Goal: Task Accomplishment & Management: Use online tool/utility

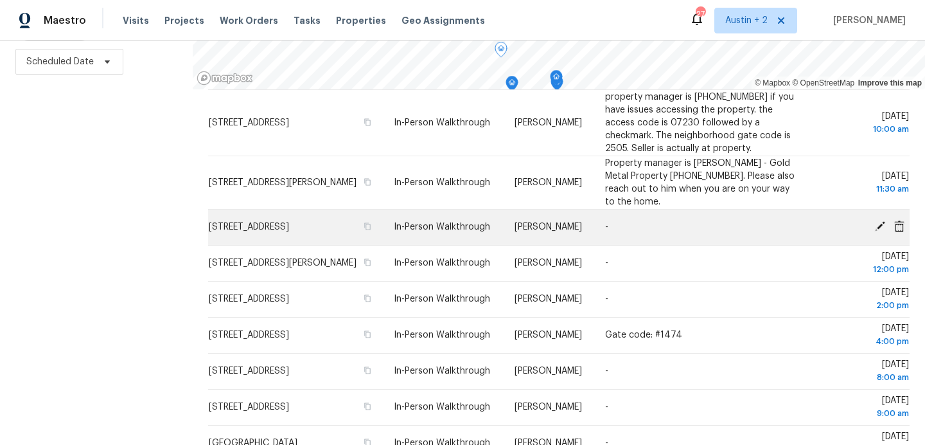
scroll to position [146, 0]
click at [371, 228] on icon "button" at bounding box center [368, 224] width 6 height 7
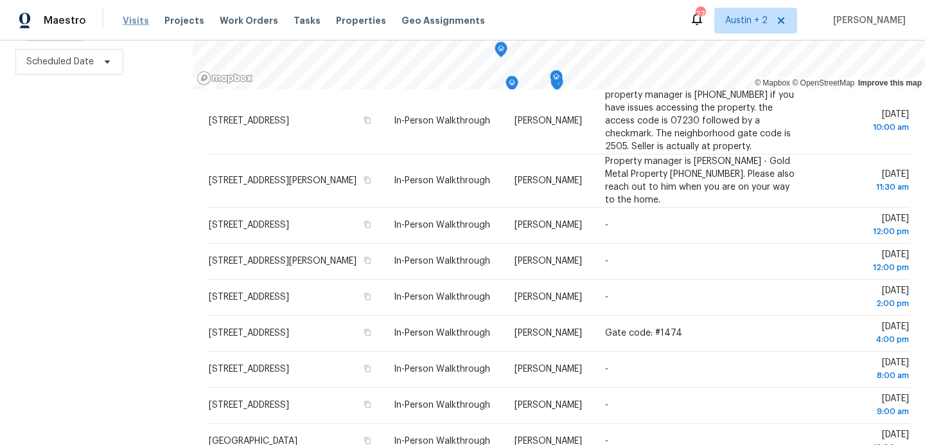
click at [135, 23] on span "Visits" at bounding box center [136, 20] width 26 height 13
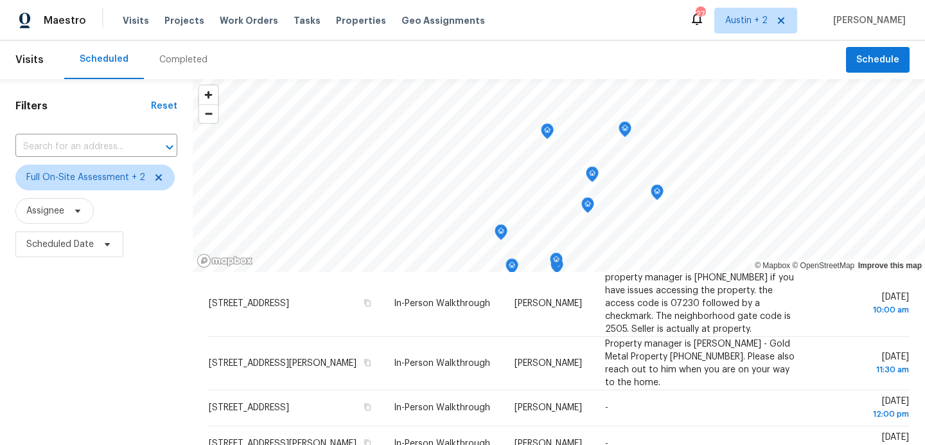
click at [179, 55] on div "Completed" at bounding box center [183, 59] width 48 height 13
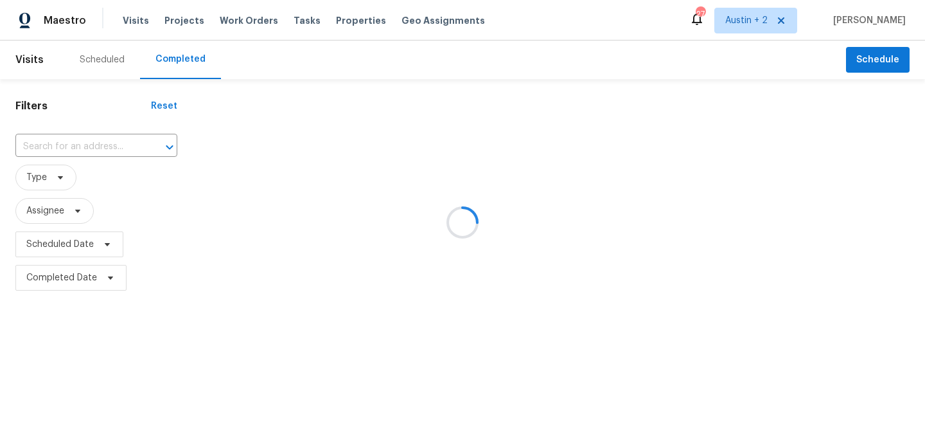
click at [90, 144] on div at bounding box center [462, 222] width 925 height 445
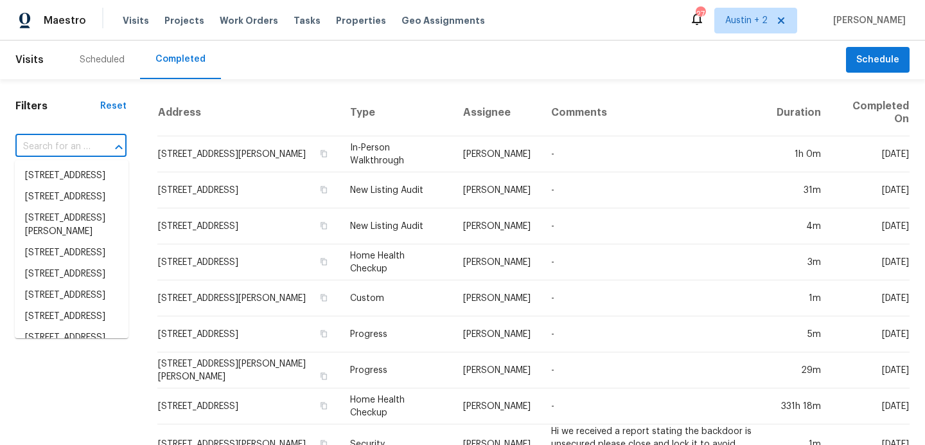
click at [90, 144] on input "text" at bounding box center [52, 147] width 75 height 20
paste input "[STREET_ADDRESS]"
type input "[STREET_ADDRESS]"
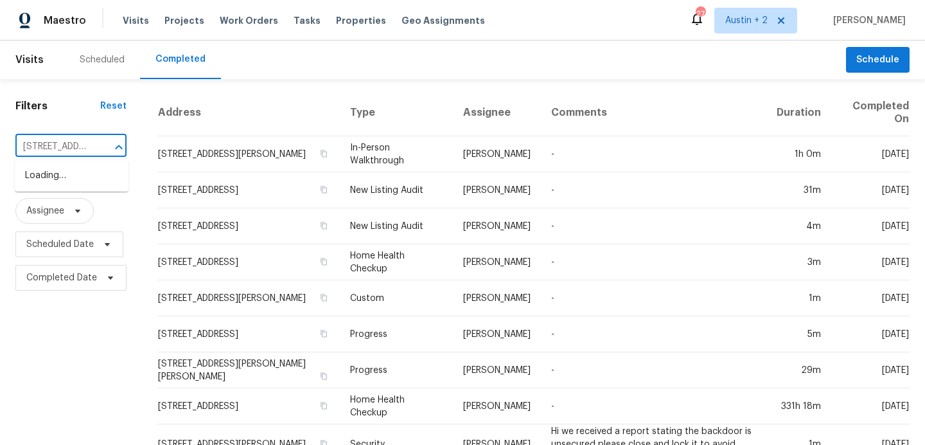
scroll to position [0, 121]
click at [80, 184] on li "[STREET_ADDRESS]" at bounding box center [72, 175] width 114 height 21
